Goal: Task Accomplishment & Management: Use online tool/utility

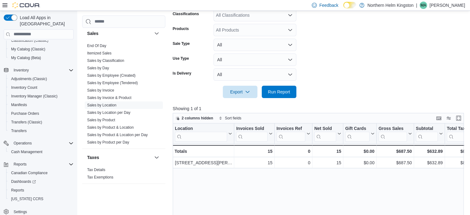
scroll to position [155, 0]
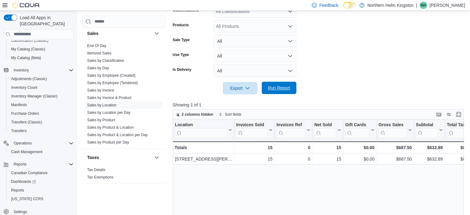
click at [283, 91] on span "Run Report" at bounding box center [279, 88] width 27 height 12
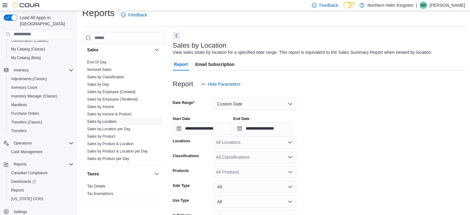
scroll to position [133, 0]
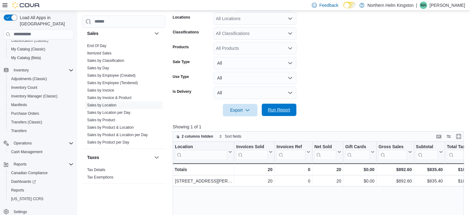
click at [286, 111] on span "Run Report" at bounding box center [279, 110] width 22 height 6
click at [279, 108] on span "Run Report" at bounding box center [279, 110] width 22 height 6
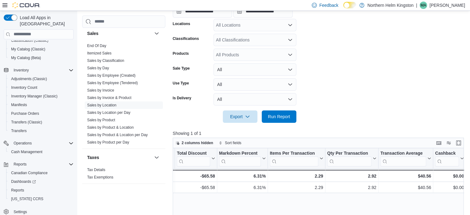
scroll to position [40, 0]
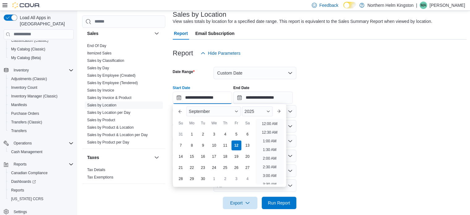
click at [217, 95] on input "**********" at bounding box center [202, 98] width 59 height 12
click at [269, 137] on li "6:00 PM" at bounding box center [269, 138] width 19 height 7
type input "**********"
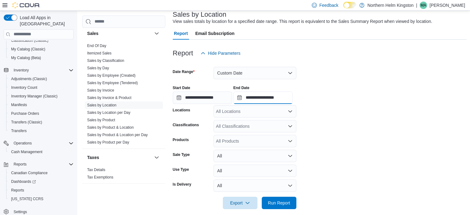
click at [286, 100] on input "**********" at bounding box center [263, 98] width 59 height 12
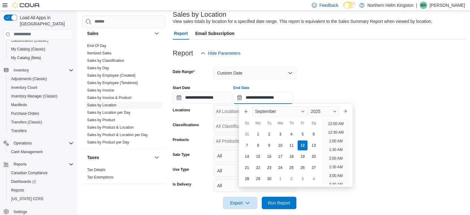
scroll to position [331, 0]
click at [340, 139] on li "8:00 PM" at bounding box center [336, 138] width 19 height 7
type input "**********"
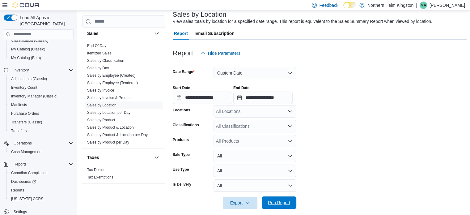
click at [286, 203] on span "Run Report" at bounding box center [279, 202] width 22 height 6
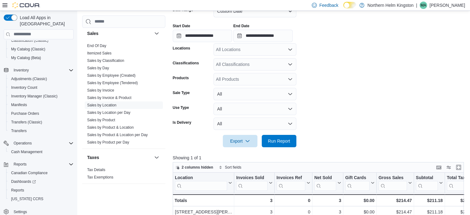
scroll to position [133, 0]
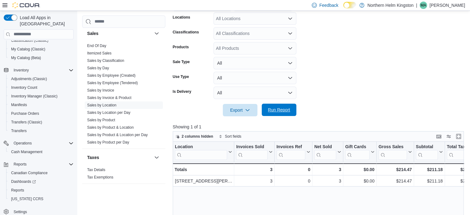
click at [277, 108] on span "Run Report" at bounding box center [279, 110] width 22 height 6
click at [272, 112] on span "Run Report" at bounding box center [279, 110] width 22 height 6
click at [288, 111] on span "Run Report" at bounding box center [279, 110] width 22 height 6
click at [275, 109] on span "Run Report" at bounding box center [279, 110] width 22 height 6
click at [283, 110] on span "Run Report" at bounding box center [279, 110] width 22 height 6
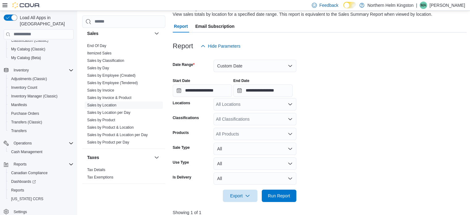
scroll to position [102, 0]
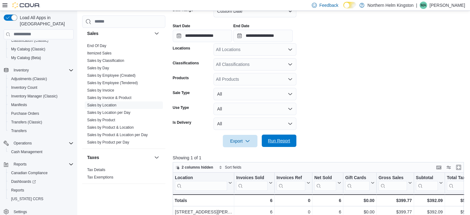
click at [287, 138] on span "Run Report" at bounding box center [279, 141] width 22 height 6
click at [286, 139] on span "Run Report" at bounding box center [279, 141] width 22 height 6
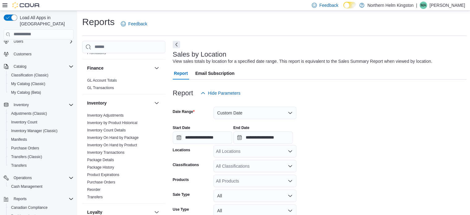
scroll to position [0, 0]
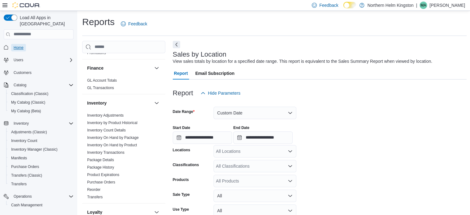
click at [21, 45] on span "Home" at bounding box center [19, 47] width 10 height 5
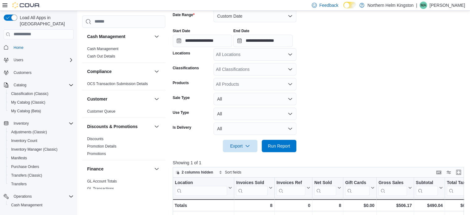
scroll to position [138, 0]
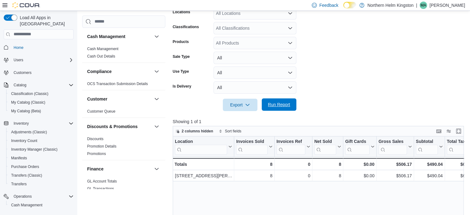
click at [278, 107] on span "Run Report" at bounding box center [279, 104] width 22 height 6
click at [286, 104] on span "Run Report" at bounding box center [279, 105] width 22 height 6
click at [277, 105] on span "Run Report" at bounding box center [279, 104] width 22 height 6
click at [282, 105] on span "Run Report" at bounding box center [279, 104] width 22 height 6
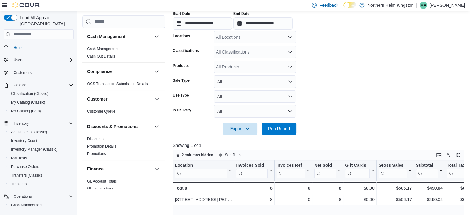
scroll to position [124, 0]
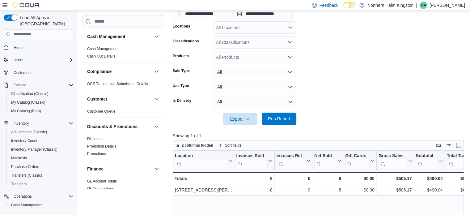
click at [284, 118] on span "Run Report" at bounding box center [279, 119] width 22 height 6
click at [282, 119] on span "Run Report" at bounding box center [279, 119] width 22 height 6
drag, startPoint x: 289, startPoint y: 118, endPoint x: 258, endPoint y: 8, distance: 114.8
click at [288, 118] on span "Run Report" at bounding box center [279, 119] width 22 height 6
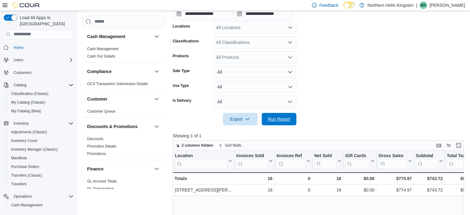
drag, startPoint x: 287, startPoint y: 120, endPoint x: 375, endPoint y: 59, distance: 107.5
click at [287, 120] on span "Run Report" at bounding box center [279, 119] width 22 height 6
click at [284, 118] on span "Run Report" at bounding box center [279, 119] width 22 height 6
click at [284, 121] on span "Run Report" at bounding box center [279, 119] width 22 height 6
click at [277, 115] on span "Run Report" at bounding box center [279, 119] width 27 height 12
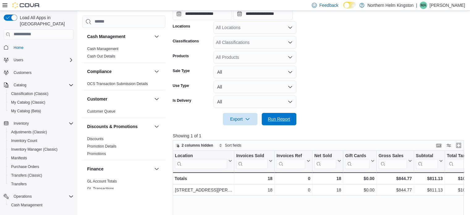
drag, startPoint x: 279, startPoint y: 114, endPoint x: 211, endPoint y: 110, distance: 67.9
click at [279, 114] on span "Run Report" at bounding box center [279, 119] width 27 height 12
click at [283, 120] on span "Run Report" at bounding box center [279, 119] width 22 height 6
drag, startPoint x: 289, startPoint y: 117, endPoint x: 289, endPoint y: 114, distance: 3.1
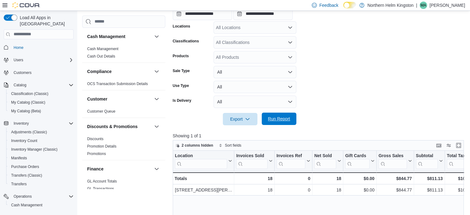
click at [289, 117] on span "Run Report" at bounding box center [279, 119] width 22 height 6
click at [284, 120] on span "Run Report" at bounding box center [279, 119] width 22 height 6
click at [271, 117] on span "Run Report" at bounding box center [279, 119] width 22 height 6
click at [294, 122] on button "Run Report" at bounding box center [279, 119] width 35 height 12
click at [282, 116] on span "Run Report" at bounding box center [279, 119] width 27 height 12
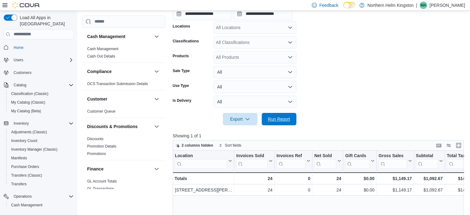
drag, startPoint x: 271, startPoint y: 116, endPoint x: 280, endPoint y: 20, distance: 96.3
click at [271, 117] on span "Run Report" at bounding box center [279, 119] width 22 height 6
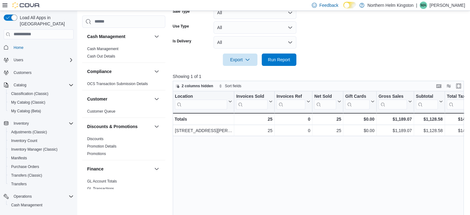
scroll to position [186, 0]
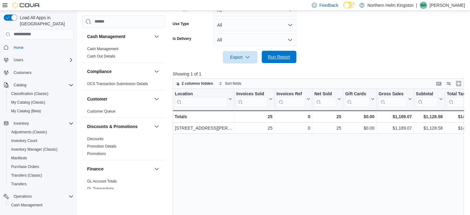
click at [275, 57] on span "Run Report" at bounding box center [279, 57] width 22 height 6
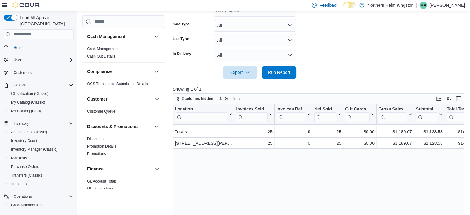
scroll to position [124, 0]
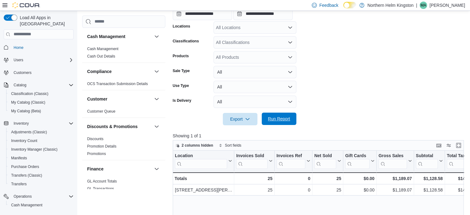
click at [273, 116] on span "Run Report" at bounding box center [279, 119] width 22 height 6
click at [281, 118] on span "Run Report" at bounding box center [279, 119] width 22 height 6
click at [278, 116] on span "Run Report" at bounding box center [279, 119] width 22 height 6
click at [287, 121] on span "Run Report" at bounding box center [279, 119] width 22 height 6
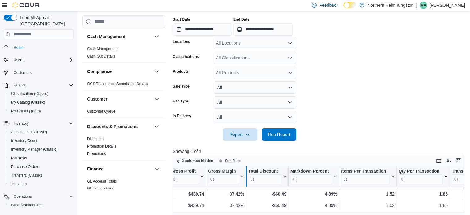
scroll to position [40, 0]
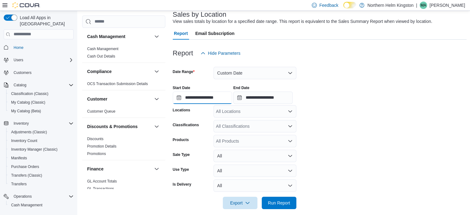
click at [228, 95] on input "**********" at bounding box center [202, 98] width 59 height 12
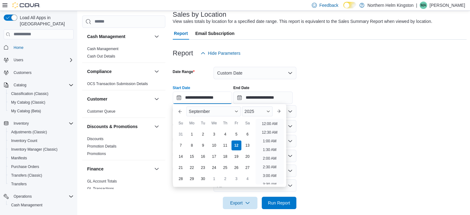
scroll to position [331, 0]
click at [271, 139] on li "8:00 PM" at bounding box center [269, 138] width 19 height 7
type input "**********"
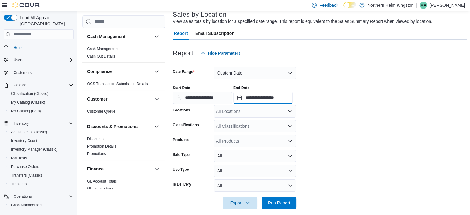
click at [277, 98] on input "**********" at bounding box center [263, 98] width 59 height 12
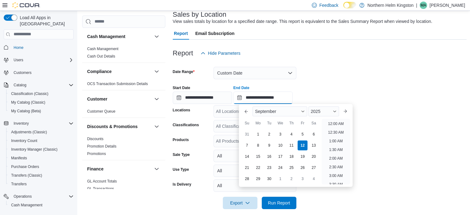
scroll to position [351, 0]
drag, startPoint x: 339, startPoint y: 155, endPoint x: 337, endPoint y: 158, distance: 3.7
click at [339, 155] on li "10:00 PM" at bounding box center [336, 153] width 21 height 7
type input "**********"
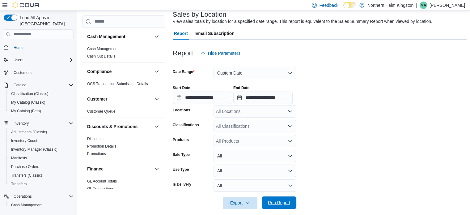
click at [281, 201] on span "Run Report" at bounding box center [279, 202] width 22 height 6
click at [338, 107] on form "**********" at bounding box center [320, 134] width 294 height 150
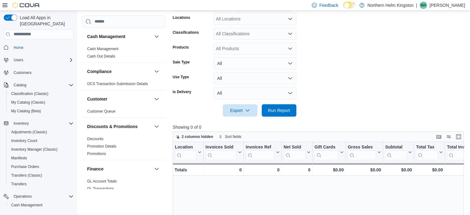
scroll to position [133, 0]
click at [286, 111] on span "Run Report" at bounding box center [279, 110] width 22 height 6
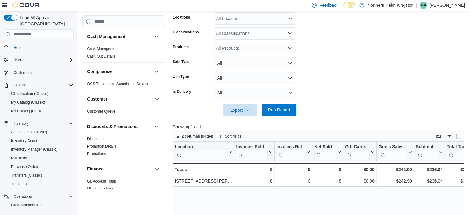
click at [285, 108] on span "Run Report" at bounding box center [279, 110] width 22 height 6
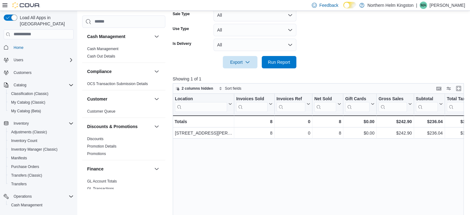
scroll to position [102, 0]
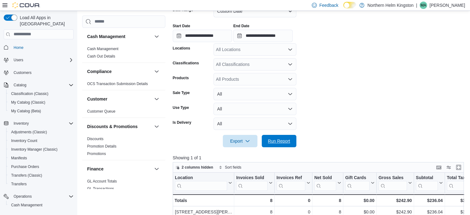
drag, startPoint x: 281, startPoint y: 142, endPoint x: 314, endPoint y: 103, distance: 50.7
click at [281, 142] on span "Run Report" at bounding box center [279, 141] width 22 height 6
drag, startPoint x: 283, startPoint y: 140, endPoint x: 197, endPoint y: 5, distance: 160.0
click at [283, 139] on span "Run Report" at bounding box center [279, 141] width 22 height 6
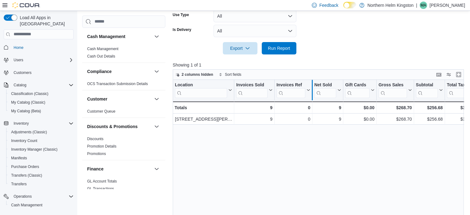
scroll to position [71, 0]
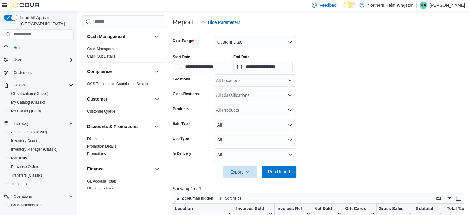
drag, startPoint x: 293, startPoint y: 168, endPoint x: 353, endPoint y: 68, distance: 116.9
click at [293, 168] on button "Run Report" at bounding box center [279, 171] width 35 height 12
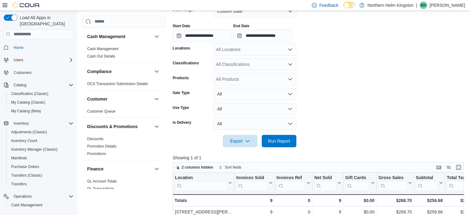
scroll to position [133, 0]
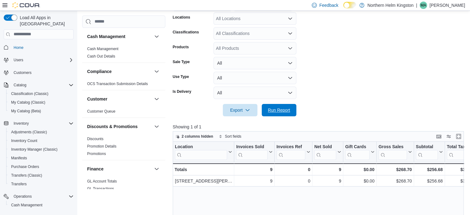
drag, startPoint x: 285, startPoint y: 110, endPoint x: 275, endPoint y: 97, distance: 16.8
click at [284, 110] on span "Run Report" at bounding box center [279, 110] width 22 height 6
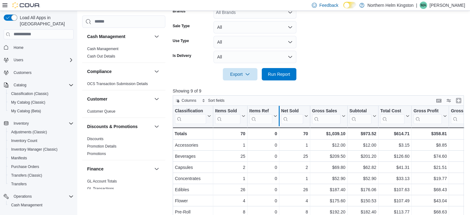
scroll to position [175, 0]
click at [289, 74] on span "Run Report" at bounding box center [279, 74] width 22 height 6
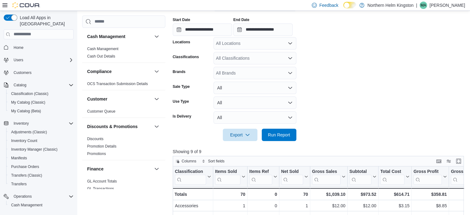
scroll to position [46, 0]
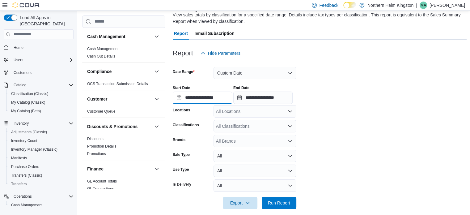
click at [215, 98] on input "**********" at bounding box center [202, 98] width 59 height 12
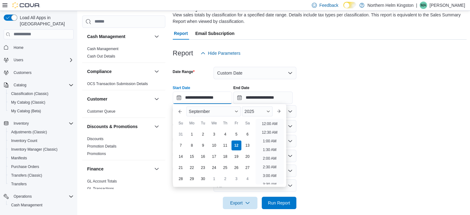
scroll to position [296, 0]
drag, startPoint x: 272, startPoint y: 140, endPoint x: 273, endPoint y: 135, distance: 5.3
click at [272, 140] on li "6:00 PM" at bounding box center [269, 138] width 19 height 7
type input "**********"
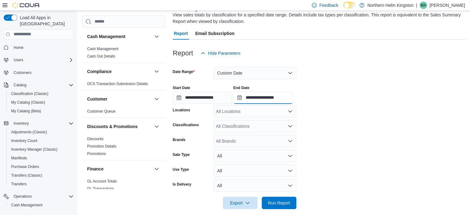
drag, startPoint x: 284, startPoint y: 98, endPoint x: 291, endPoint y: 102, distance: 7.6
click at [285, 98] on input "**********" at bounding box center [263, 98] width 59 height 12
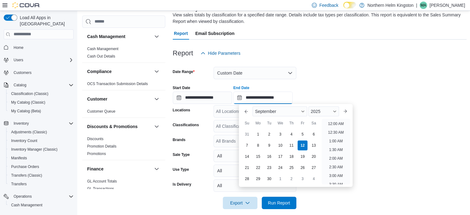
scroll to position [331, 0]
click at [338, 139] on li "8:00 PM" at bounding box center [336, 138] width 19 height 7
type input "**********"
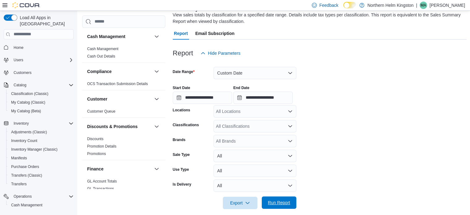
click at [283, 199] on span "Run Report" at bounding box center [279, 202] width 27 height 12
click at [285, 203] on span "Run Report" at bounding box center [279, 202] width 22 height 6
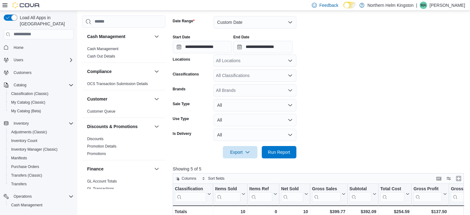
scroll to position [139, 0]
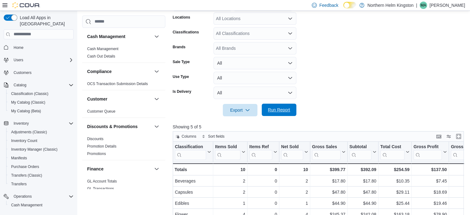
click at [288, 109] on span "Run Report" at bounding box center [279, 110] width 22 height 6
click at [281, 109] on span "Run Report" at bounding box center [279, 110] width 22 height 6
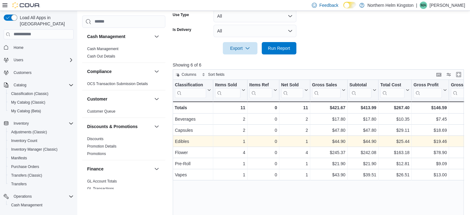
scroll to position [232, 0]
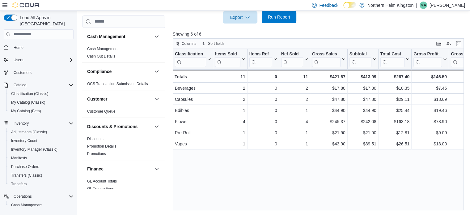
click at [274, 14] on span "Run Report" at bounding box center [279, 17] width 27 height 12
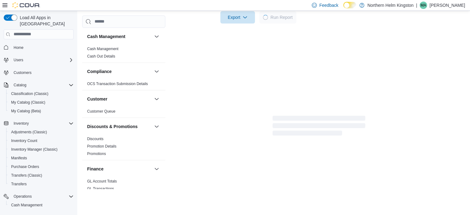
scroll to position [201, 0]
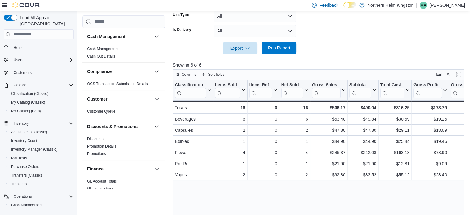
click at [283, 42] on div "Export Run Report" at bounding box center [235, 48] width 124 height 12
click at [286, 49] on span "Run Report" at bounding box center [279, 48] width 22 height 6
click at [283, 49] on span "Run Report" at bounding box center [279, 48] width 22 height 6
click at [284, 49] on span "Run Report" at bounding box center [279, 48] width 22 height 6
click at [284, 48] on span "Run Report" at bounding box center [279, 48] width 22 height 6
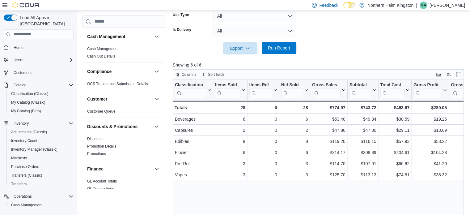
click at [284, 47] on span "Run Report" at bounding box center [279, 48] width 22 height 6
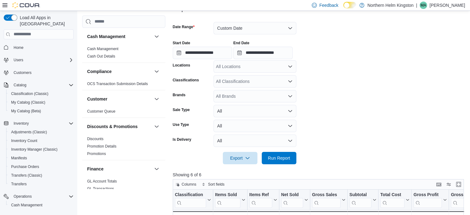
scroll to position [139, 0]
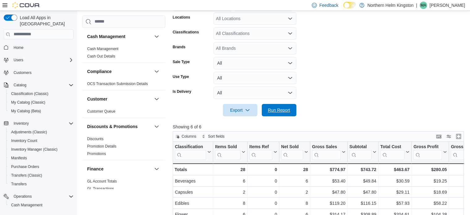
drag, startPoint x: 282, startPoint y: 108, endPoint x: 221, endPoint y: 2, distance: 121.7
click at [282, 108] on span "Run Report" at bounding box center [279, 110] width 22 height 6
click at [283, 113] on span "Run Report" at bounding box center [279, 110] width 27 height 12
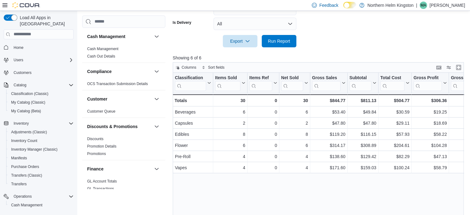
scroll to position [232, 0]
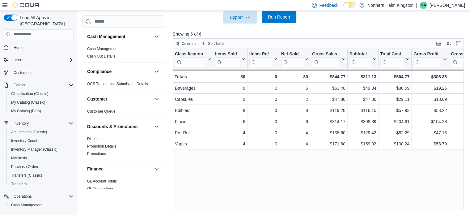
click at [286, 15] on span "Run Report" at bounding box center [279, 17] width 22 height 6
click at [285, 20] on span "Run Report" at bounding box center [279, 17] width 27 height 12
click at [288, 16] on span "Run Report" at bounding box center [279, 17] width 22 height 6
click at [281, 18] on span "Run Report" at bounding box center [279, 17] width 22 height 6
click at [278, 19] on span "Run Report" at bounding box center [279, 17] width 22 height 6
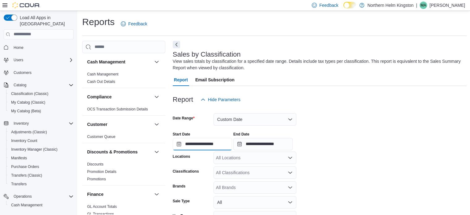
click at [221, 146] on input "**********" at bounding box center [202, 144] width 59 height 12
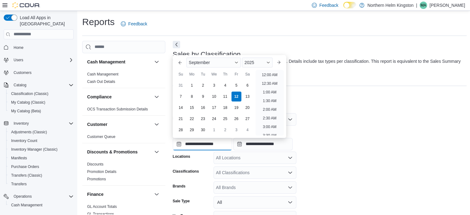
scroll to position [331, 0]
click at [269, 89] on li "8:00 PM" at bounding box center [269, 90] width 19 height 7
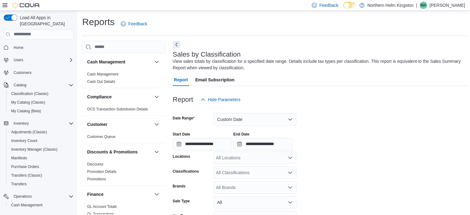
type input "**********"
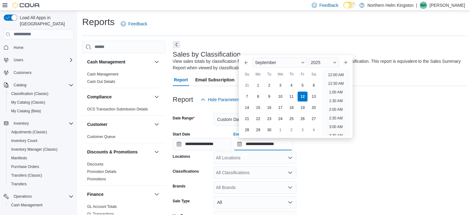
click at [284, 142] on input "**********" at bounding box center [263, 144] width 59 height 12
click at [336, 105] on li "10:00 PM" at bounding box center [336, 104] width 21 height 7
type input "**********"
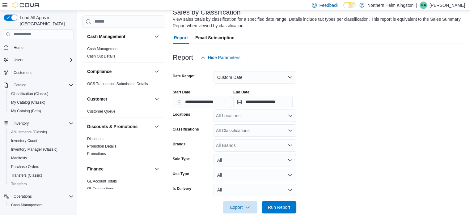
scroll to position [93, 0]
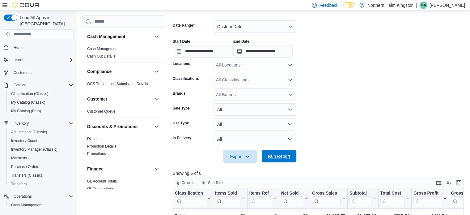
click at [272, 157] on span "Run Report" at bounding box center [279, 156] width 22 height 6
